Goal: Transaction & Acquisition: Purchase product/service

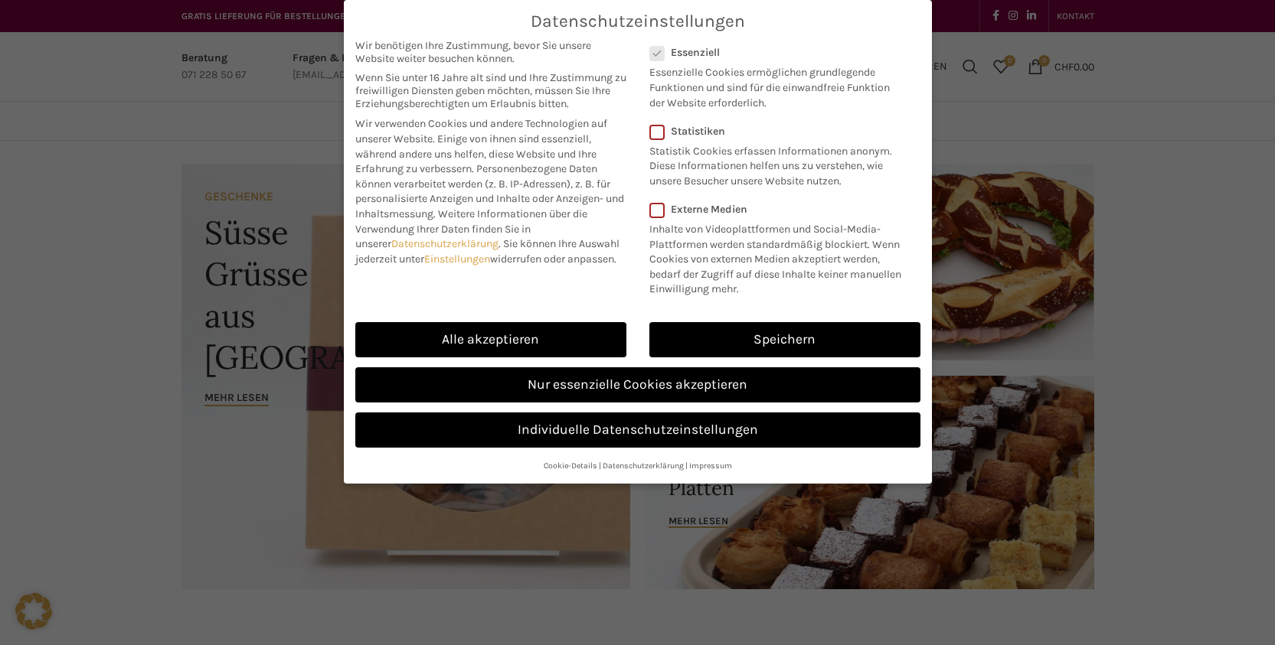
click at [619, 357] on div "Alle akzeptieren" at bounding box center [491, 339] width 294 height 45
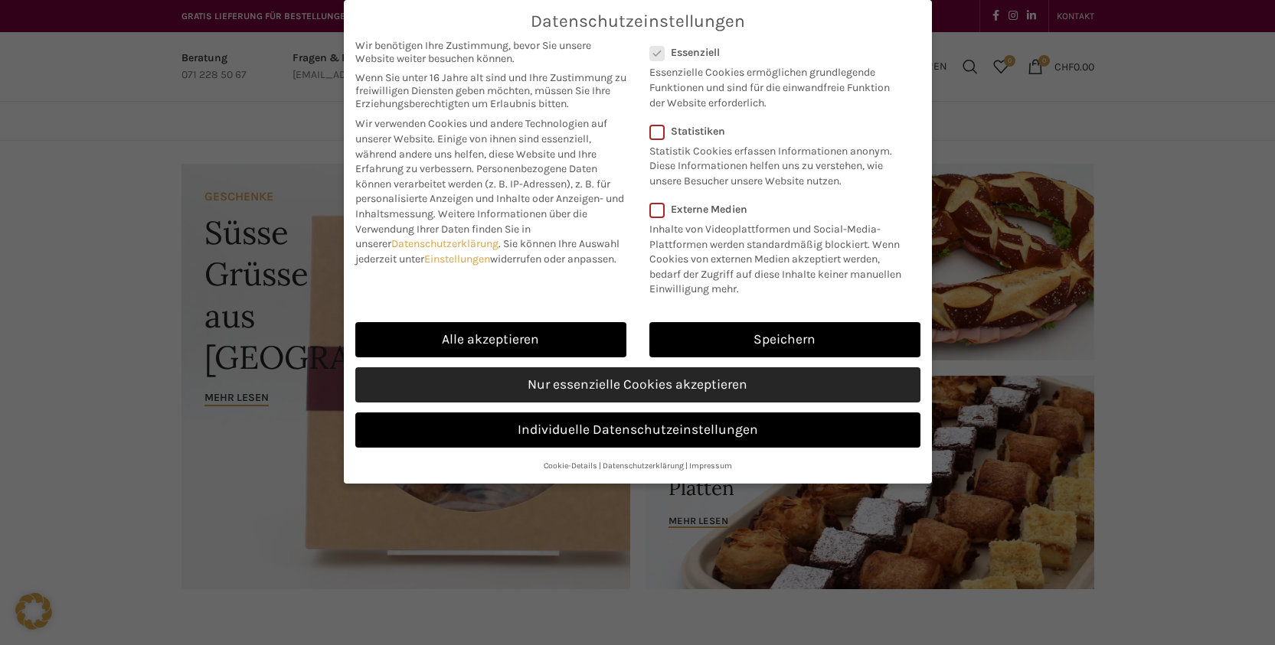
click at [596, 374] on link "Nur essenzielle Cookies akzeptieren" at bounding box center [637, 384] width 565 height 35
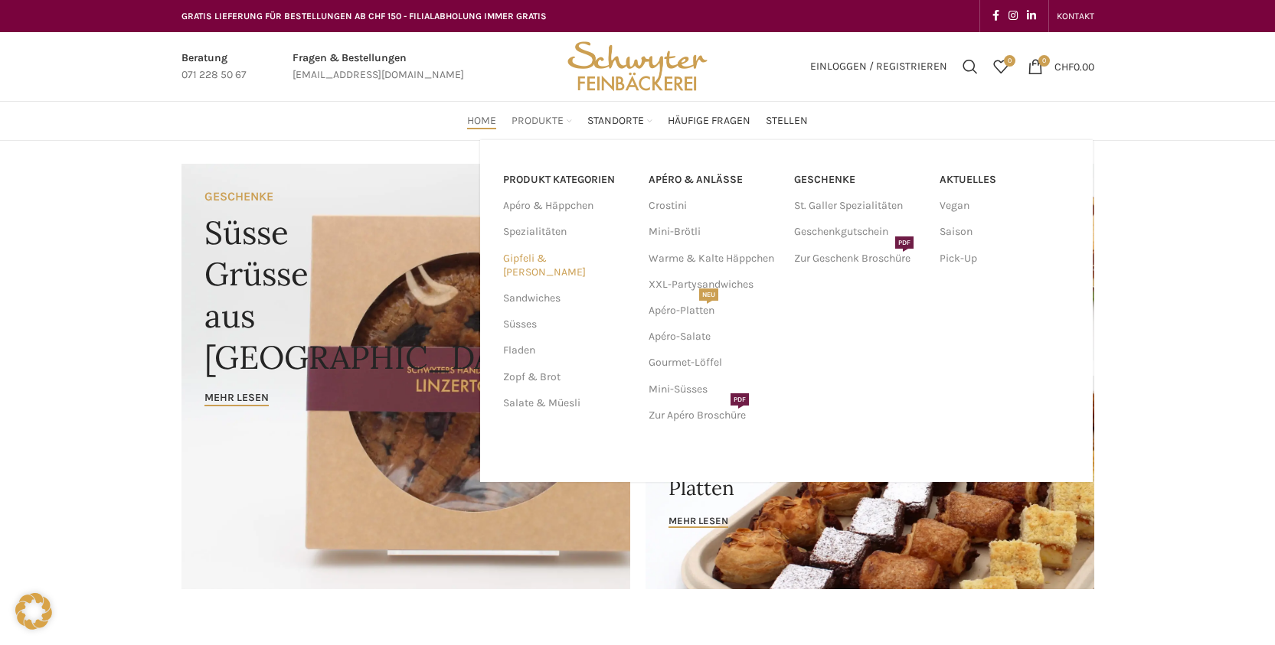
click at [553, 261] on link "Gipfeli & [PERSON_NAME]" at bounding box center [566, 266] width 127 height 40
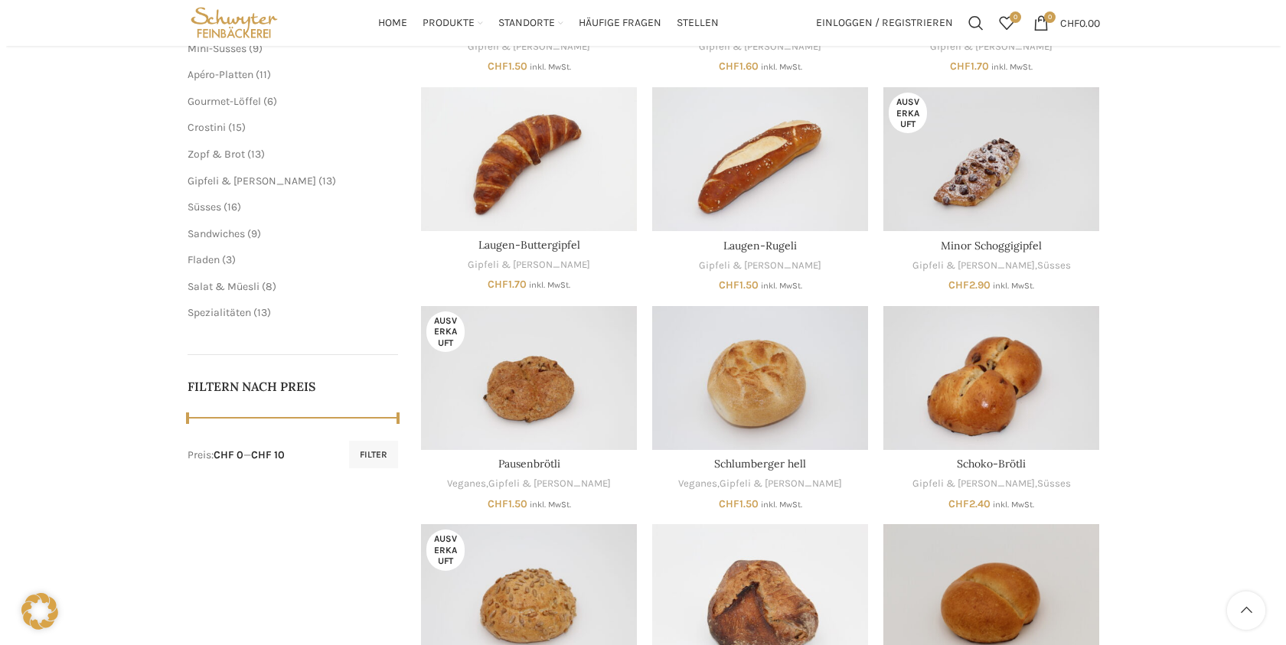
scroll to position [358, 0]
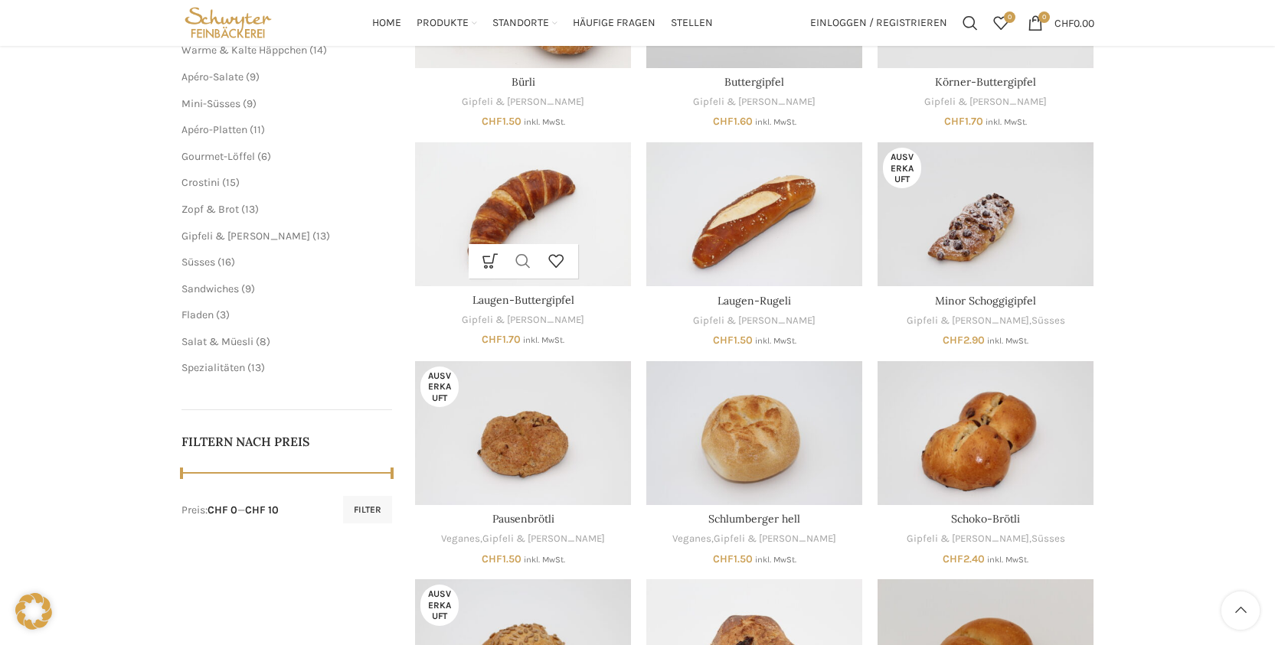
click at [508, 249] on link "Schnellansicht" at bounding box center [523, 261] width 33 height 34
